Goal: Task Accomplishment & Management: Use online tool/utility

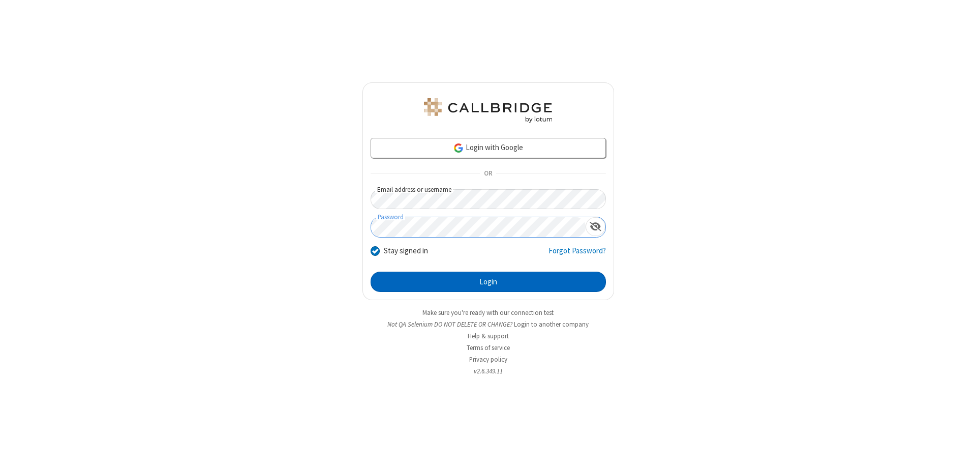
click at [488, 282] on button "Login" at bounding box center [488, 281] width 235 height 20
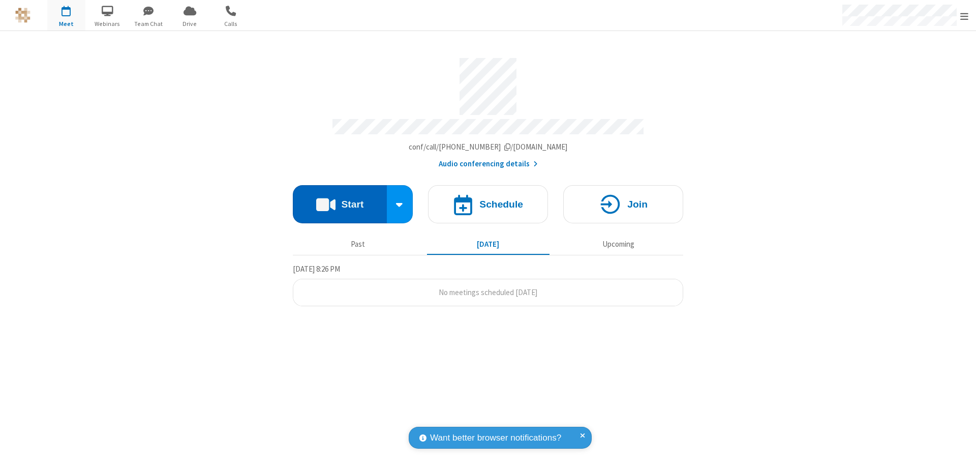
click at [340, 199] on button "Start" at bounding box center [340, 204] width 94 height 38
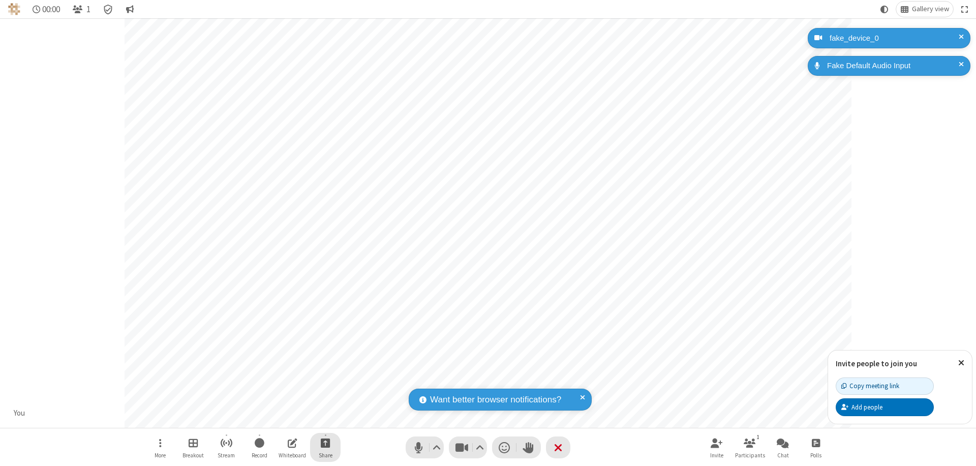
click at [325, 442] on span "Start sharing" at bounding box center [326, 442] width 10 height 13
click at [284, 400] on span "Present files & media" at bounding box center [285, 400] width 12 height 9
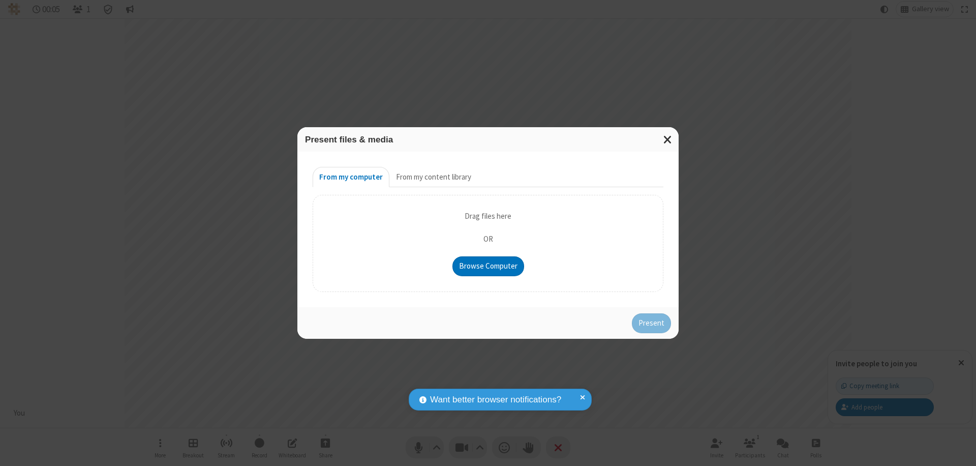
click at [433, 177] on button "From my content library" at bounding box center [433, 177] width 88 height 20
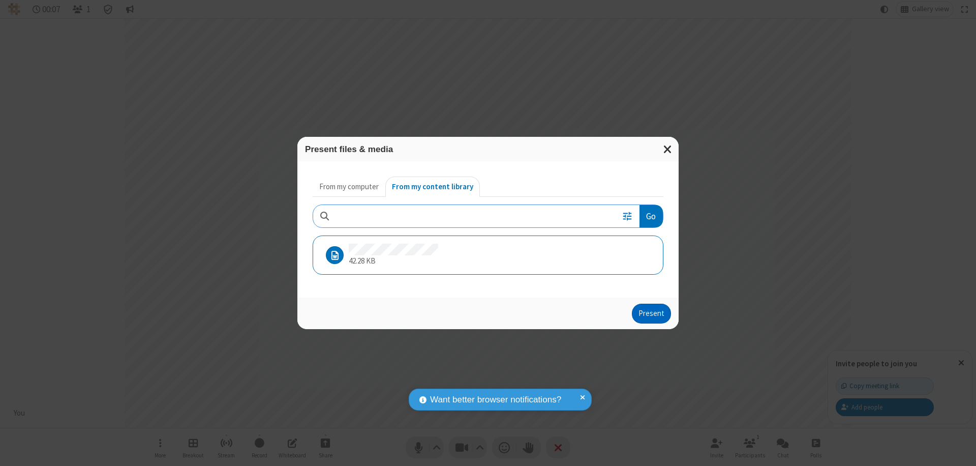
click at [652, 313] on button "Present" at bounding box center [651, 313] width 39 height 20
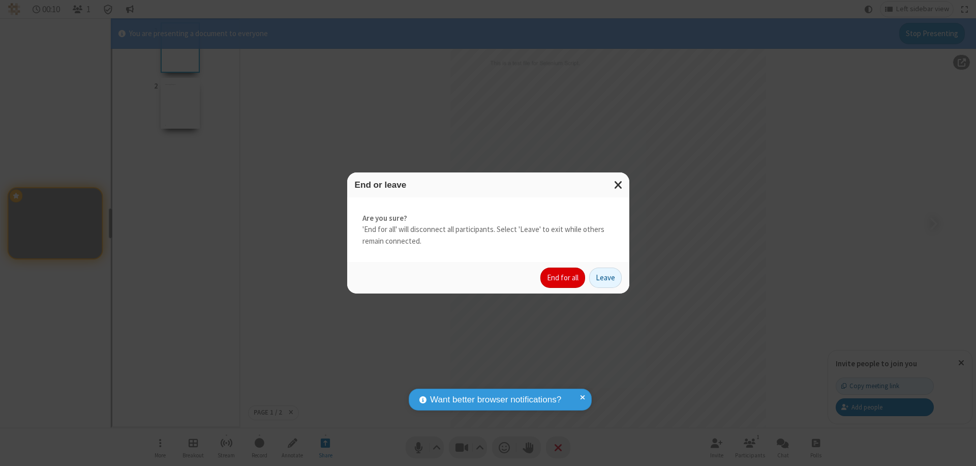
click at [563, 278] on button "End for all" at bounding box center [562, 277] width 45 height 20
